Goal: Task Accomplishment & Management: Manage account settings

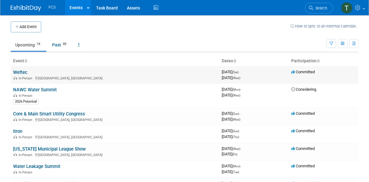
click at [18, 71] on link "Weftec" at bounding box center [20, 72] width 14 height 5
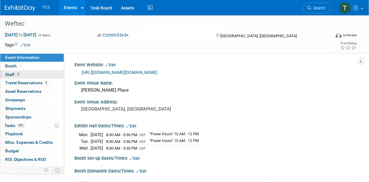
click at [11, 76] on span "Staff 3" at bounding box center [12, 74] width 15 height 5
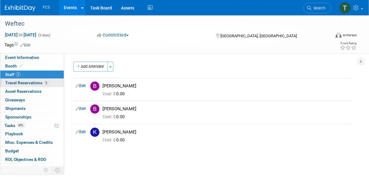
click at [22, 83] on span "Travel Reservations 5" at bounding box center [26, 82] width 43 height 5
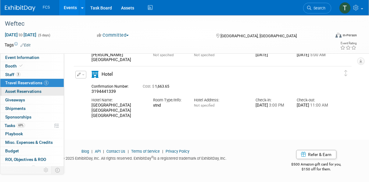
scroll to position [13, 0]
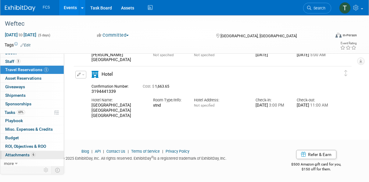
click at [18, 153] on span "Attachments 6" at bounding box center [20, 154] width 31 height 5
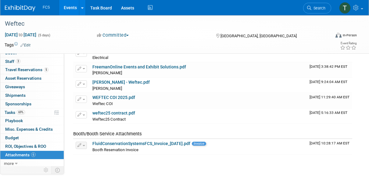
scroll to position [31, 0]
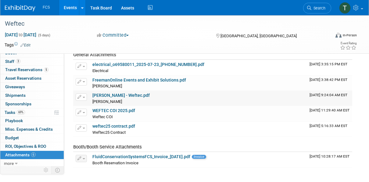
click at [114, 97] on div "Tommy - Weftec.pdf" at bounding box center [198, 95] width 212 height 5
click at [115, 94] on link "Tommy - Weftec.pdf" at bounding box center [120, 95] width 57 height 5
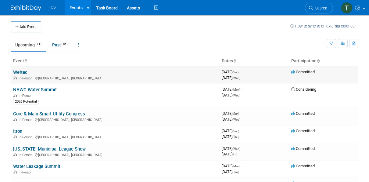
click at [22, 71] on link "Weftec" at bounding box center [20, 72] width 14 height 5
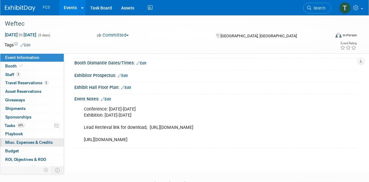
scroll to position [13, 0]
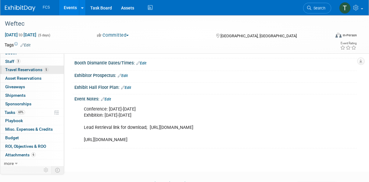
click at [35, 69] on span "Travel Reservations 5" at bounding box center [26, 69] width 43 height 5
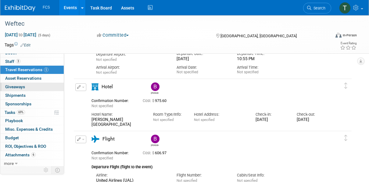
scroll to position [153, 0]
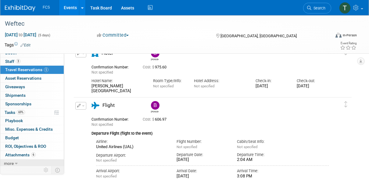
click at [8, 163] on span "more" at bounding box center [9, 163] width 10 height 5
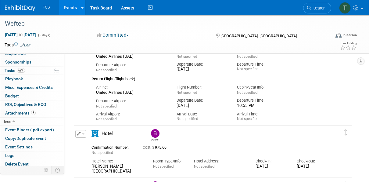
scroll to position [0, 0]
